Goal: Information Seeking & Learning: Understand process/instructions

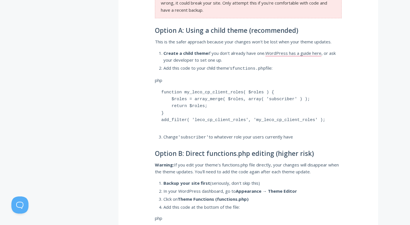
scroll to position [366, 0]
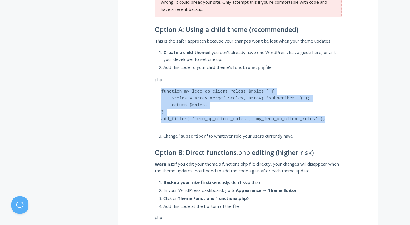
drag, startPoint x: 158, startPoint y: 91, endPoint x: 356, endPoint y: 127, distance: 200.9
click at [356, 127] on div "How do I add existing WordPress users to Client Portal? Client Portal requires …" at bounding box center [249, 209] width 260 height 955
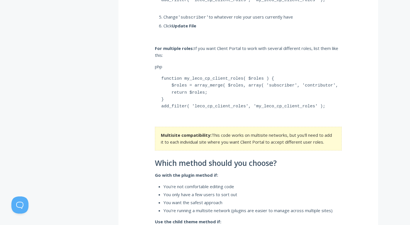
scroll to position [625, 0]
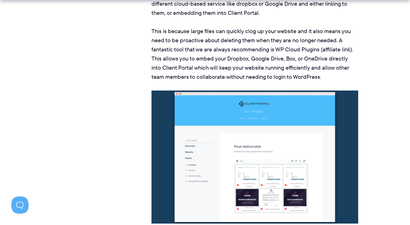
scroll to position [2169, 0]
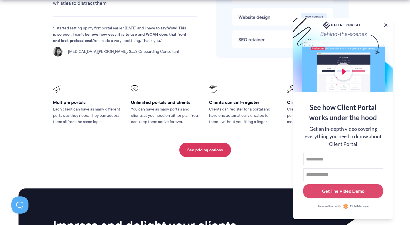
scroll to position [1271, 0]
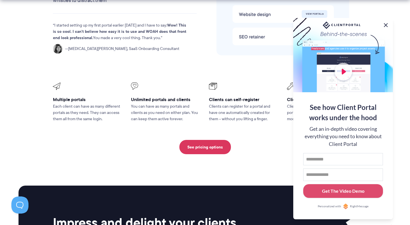
click at [387, 22] on button at bounding box center [386, 25] width 7 height 7
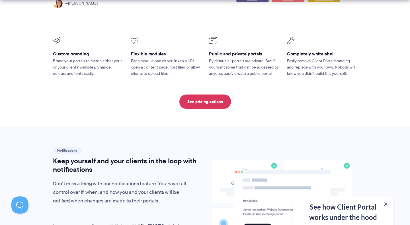
scroll to position [341, 0]
